Goal: Transaction & Acquisition: Purchase product/service

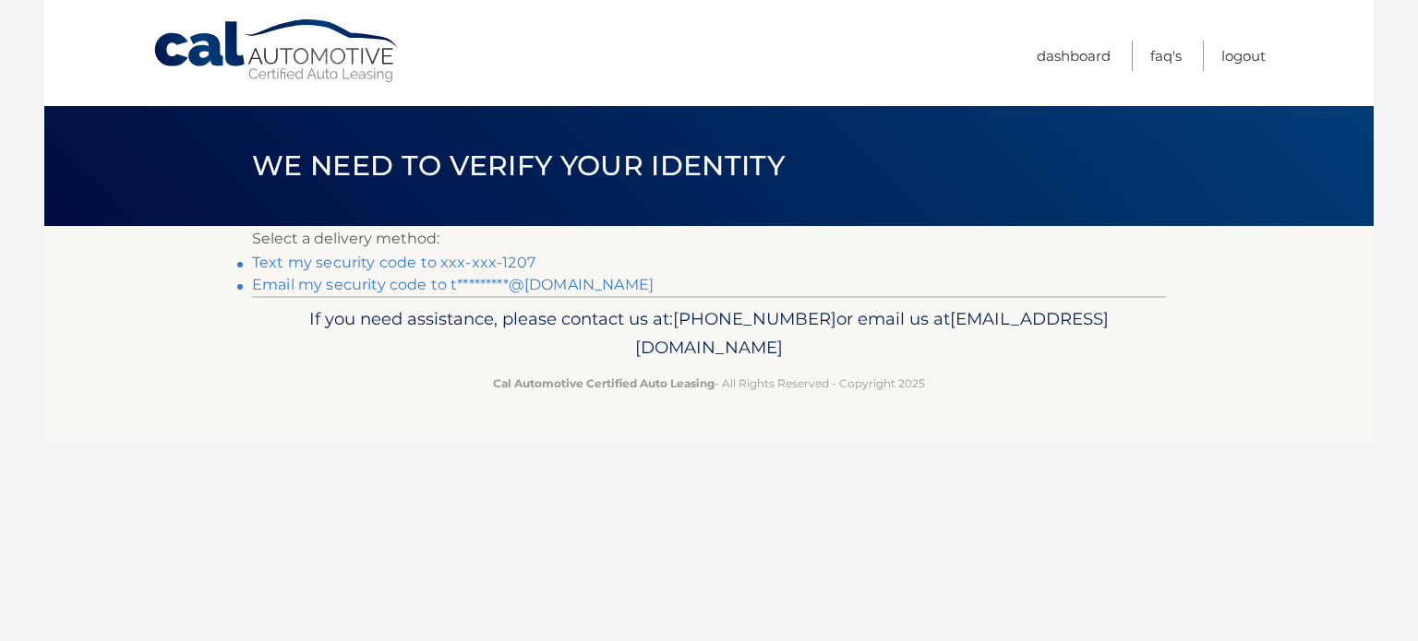
click at [473, 261] on link "Text my security code to xxx-xxx-1207" at bounding box center [393, 263] width 283 height 18
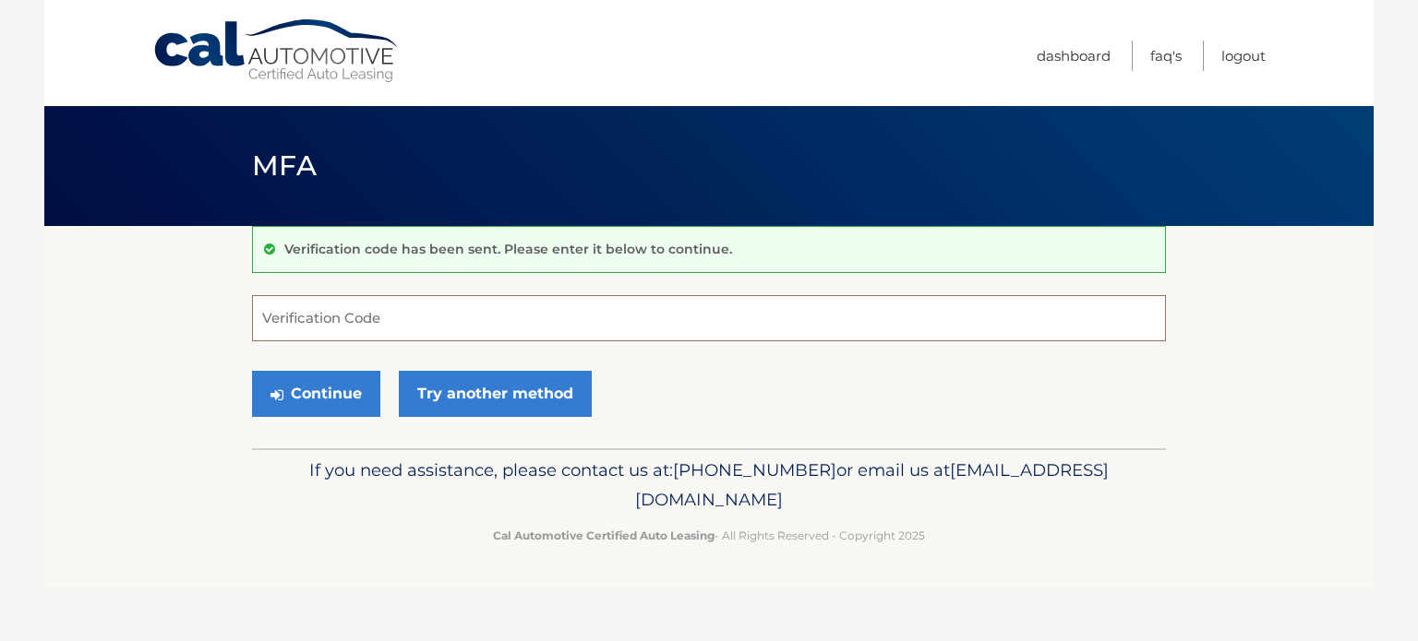
click at [491, 310] on input "Verification Code" at bounding box center [709, 318] width 914 height 46
type input "630606"
click at [252, 371] on button "Continue" at bounding box center [316, 394] width 128 height 46
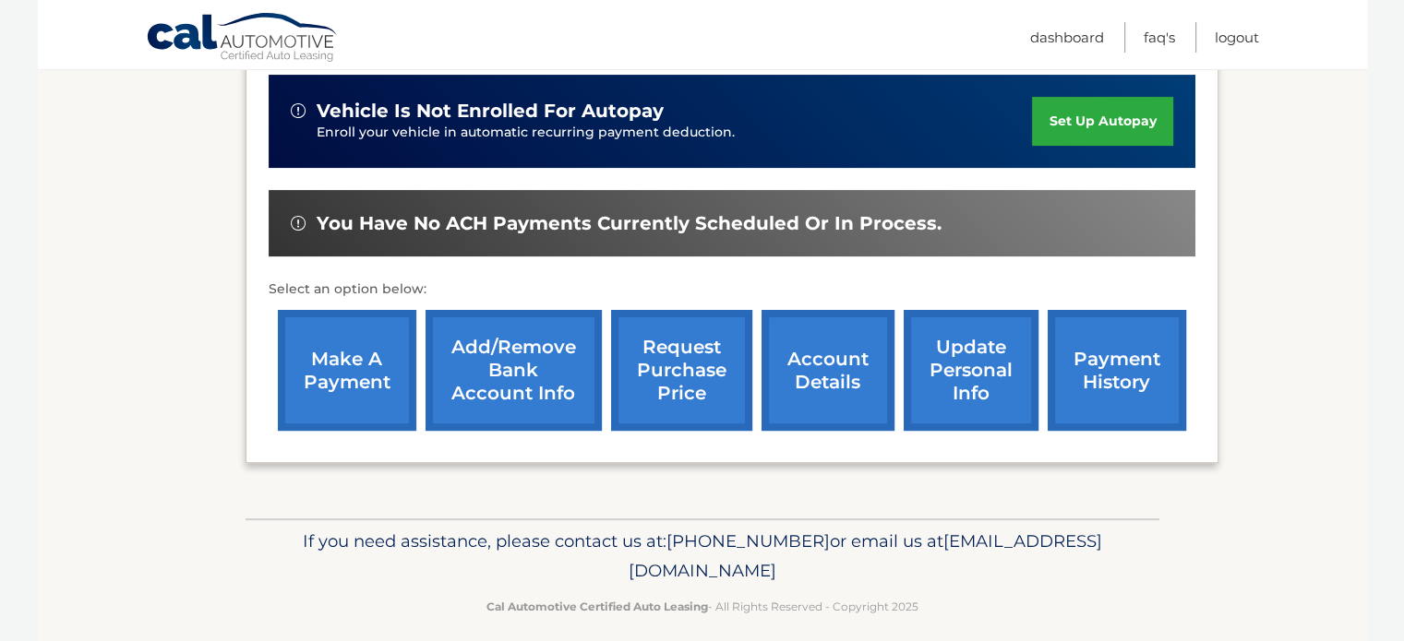
scroll to position [474, 0]
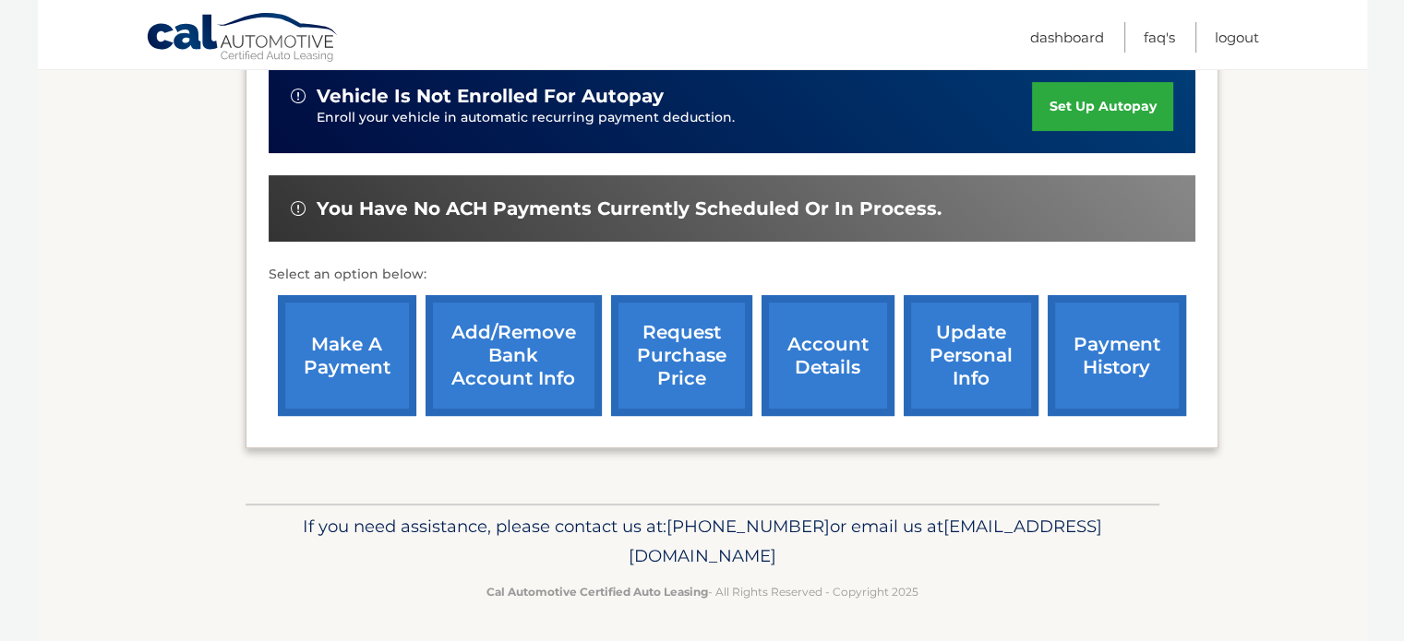
click at [380, 356] on link "make a payment" at bounding box center [347, 355] width 138 height 121
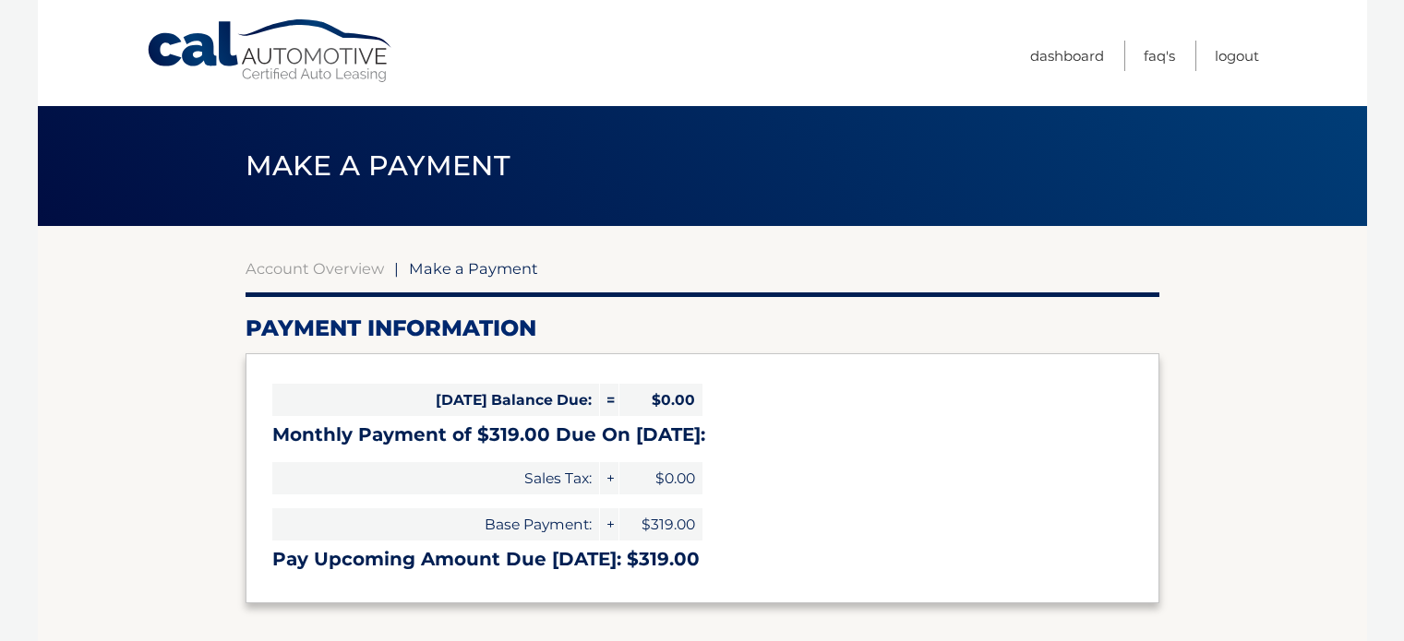
select select "NzBlYmM4YWEtYmVhNy00NGU1LWIyNDQtMmJmMTkzZTAyZTg3"
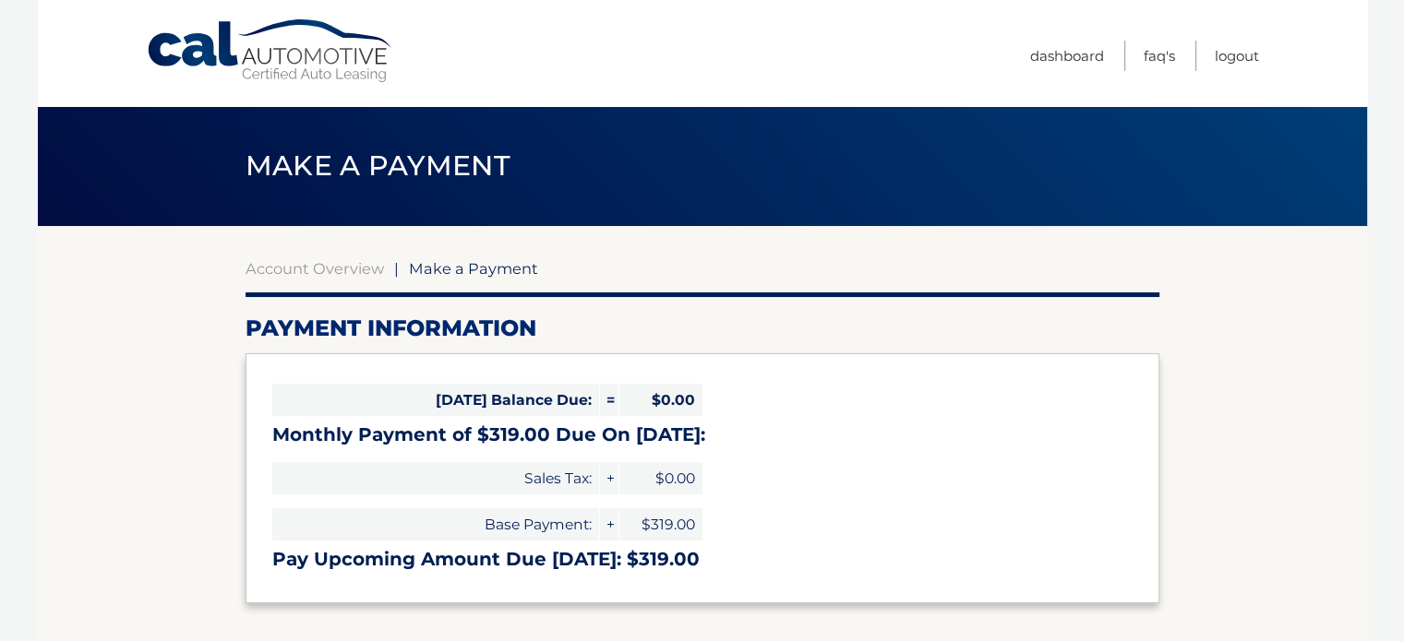
click at [866, 404] on div "Today's Balance Due: = $0.00 Monthly Payment of $319.00 Due On Oct 09: Sales Ta…" at bounding box center [703, 478] width 914 height 249
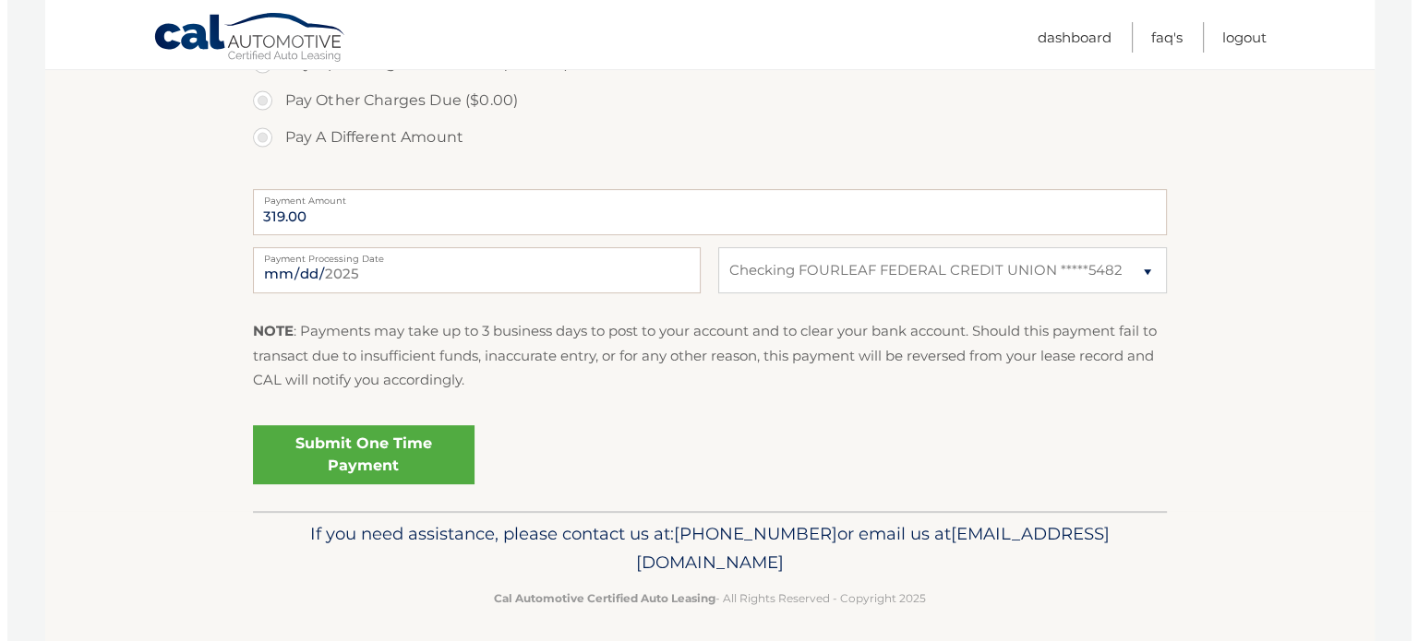
scroll to position [676, 0]
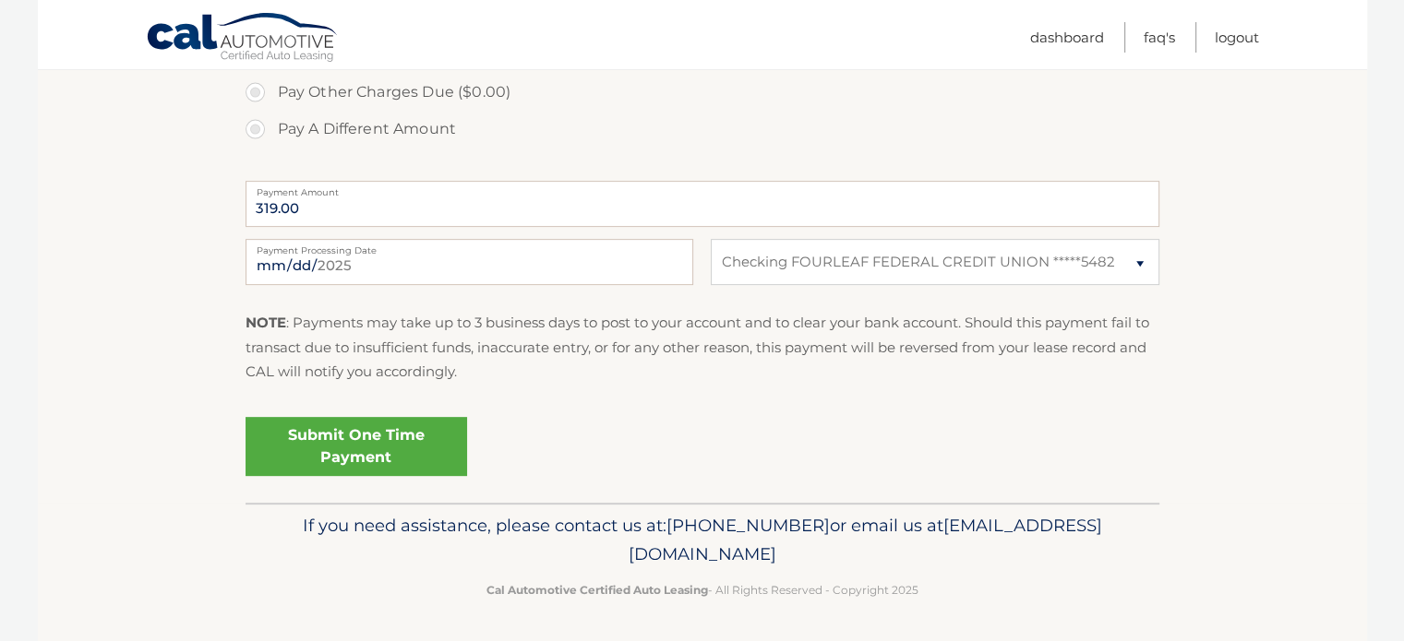
click at [376, 454] on link "Submit One Time Payment" at bounding box center [357, 446] width 222 height 59
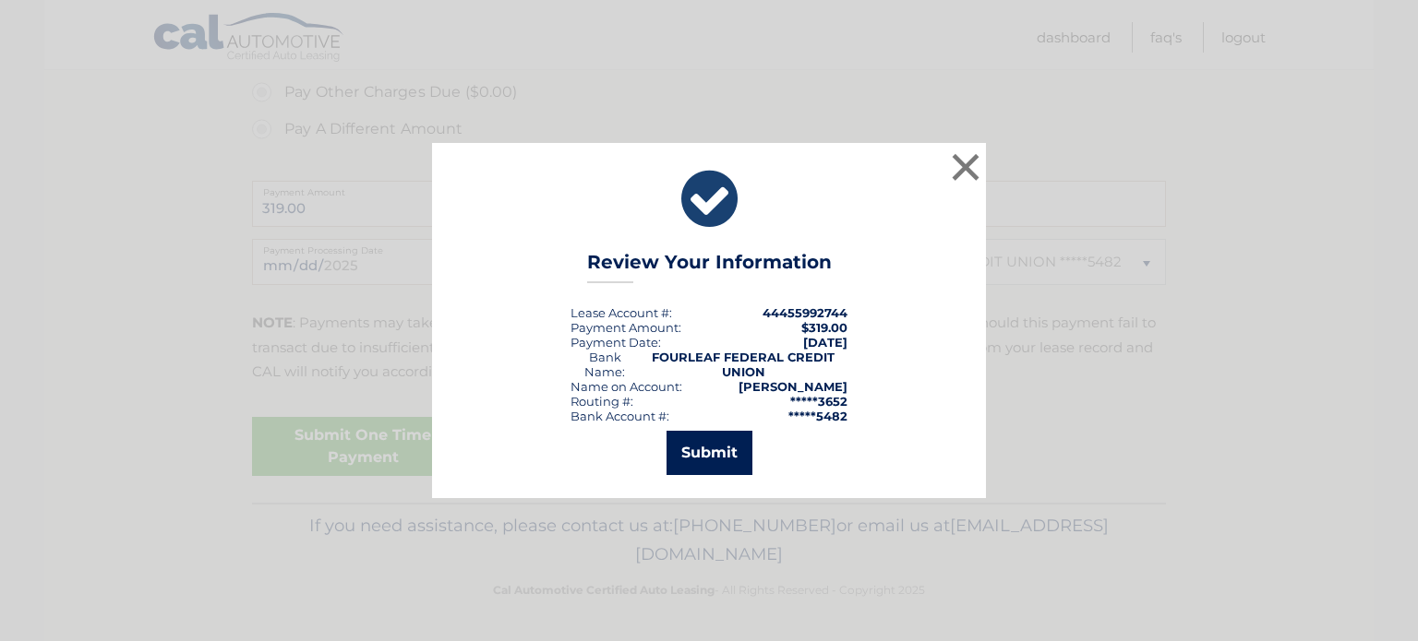
click at [683, 461] on button "Submit" at bounding box center [709, 453] width 86 height 44
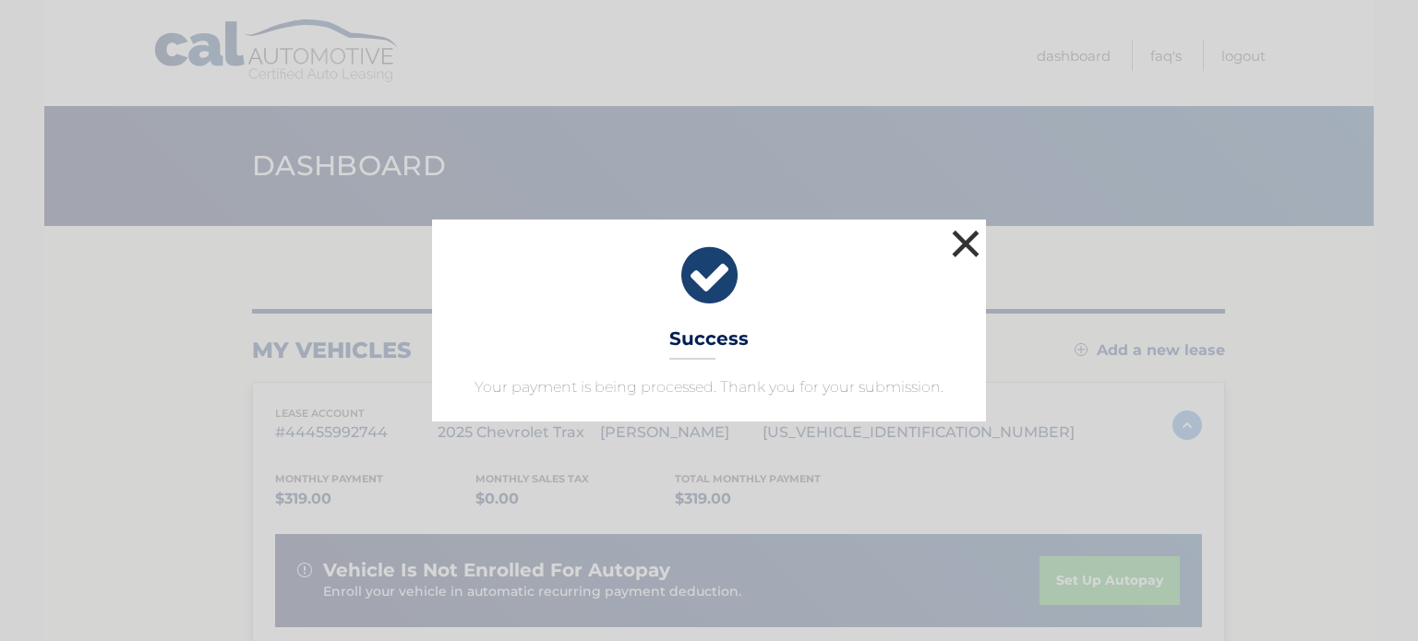
click at [971, 250] on button "×" at bounding box center [965, 243] width 37 height 37
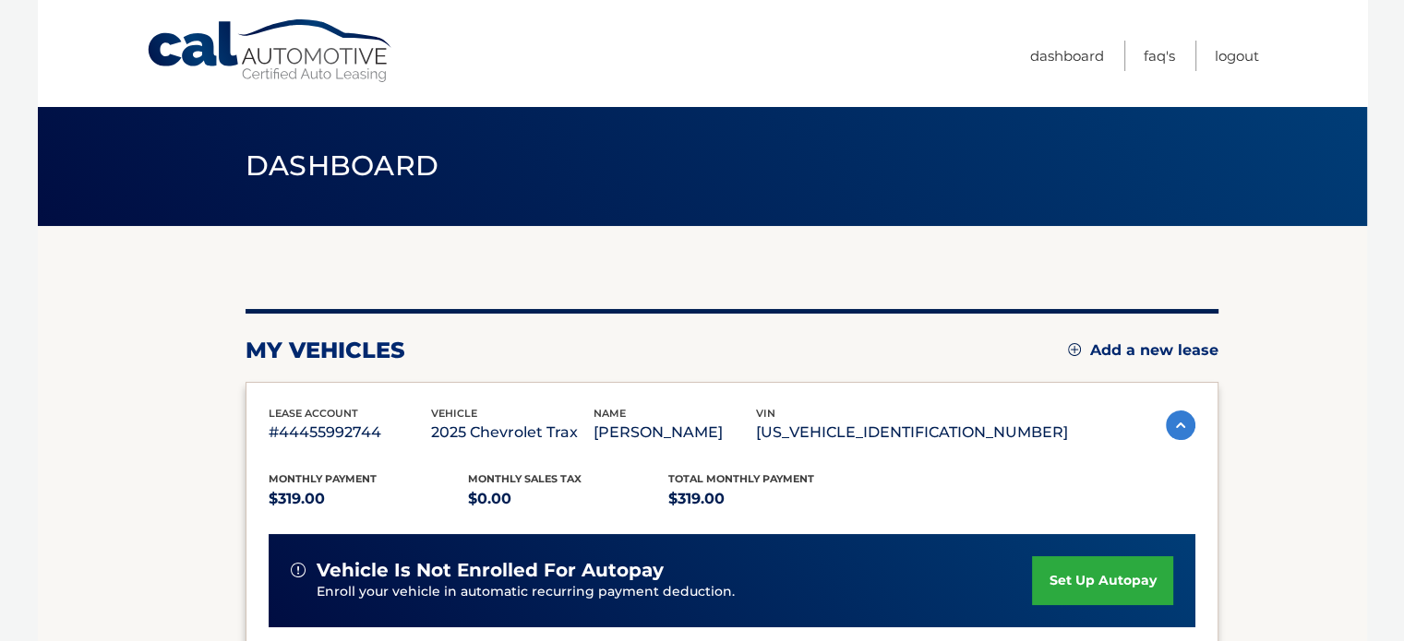
click at [86, 386] on section "my vehicles Add a new lease lease account #44455992744 vehicle 2025 Chevrolet T…" at bounding box center [702, 619] width 1329 height 787
click at [178, 439] on section "my vehicles Add a new lease lease account #44455992744 vehicle 2025 Chevrolet T…" at bounding box center [702, 619] width 1329 height 787
